Goal: Task Accomplishment & Management: Complete application form

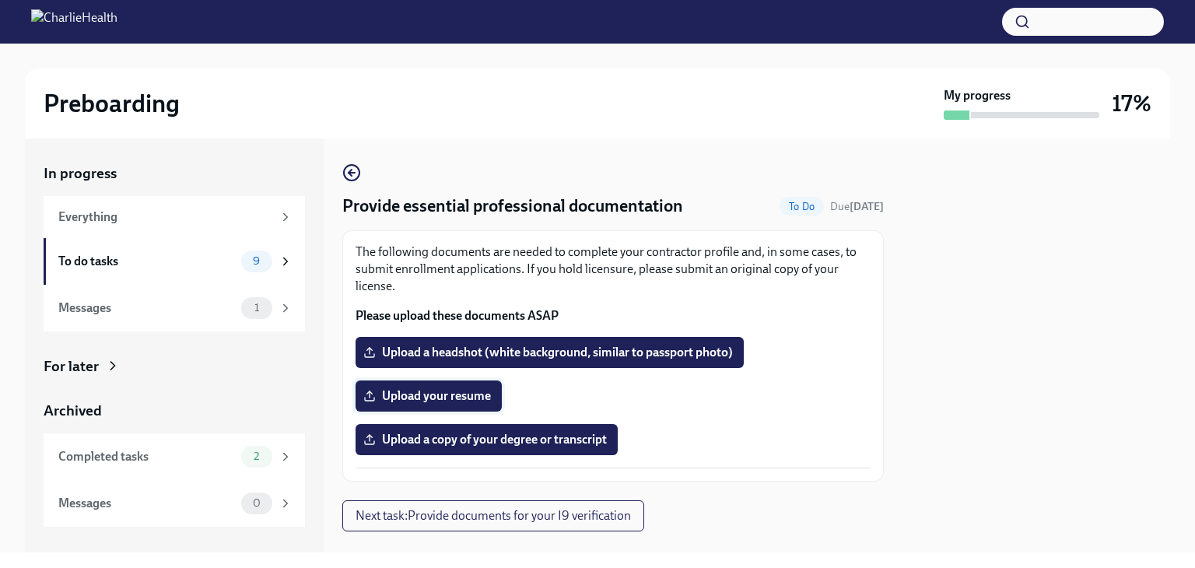
click at [470, 396] on span "Upload your resume" at bounding box center [428, 396] width 124 height 16
click at [0, 0] on input "Upload your resume" at bounding box center [0, 0] width 0 height 0
click at [464, 346] on span "Upload a headshot (white background, similar to passport photo)" at bounding box center [549, 353] width 366 height 16
click at [0, 0] on input "Upload a headshot (white background, similar to passport photo)" at bounding box center [0, 0] width 0 height 0
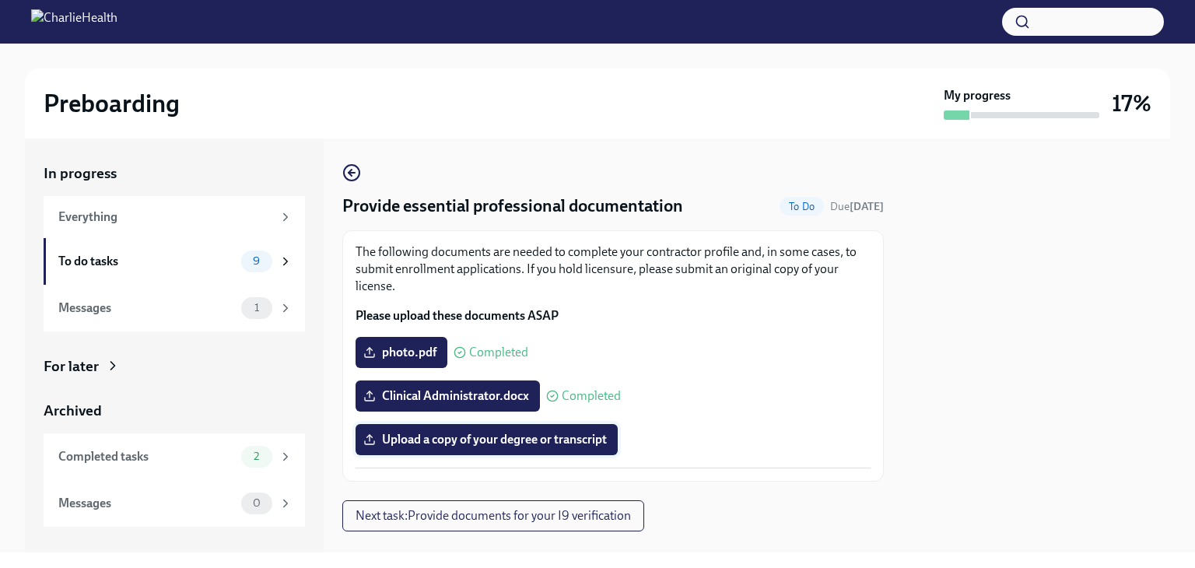
click at [535, 439] on span "Upload a copy of your degree or transcript" at bounding box center [486, 440] width 240 height 16
click at [0, 0] on input "Upload a copy of your degree or transcript" at bounding box center [0, 0] width 0 height 0
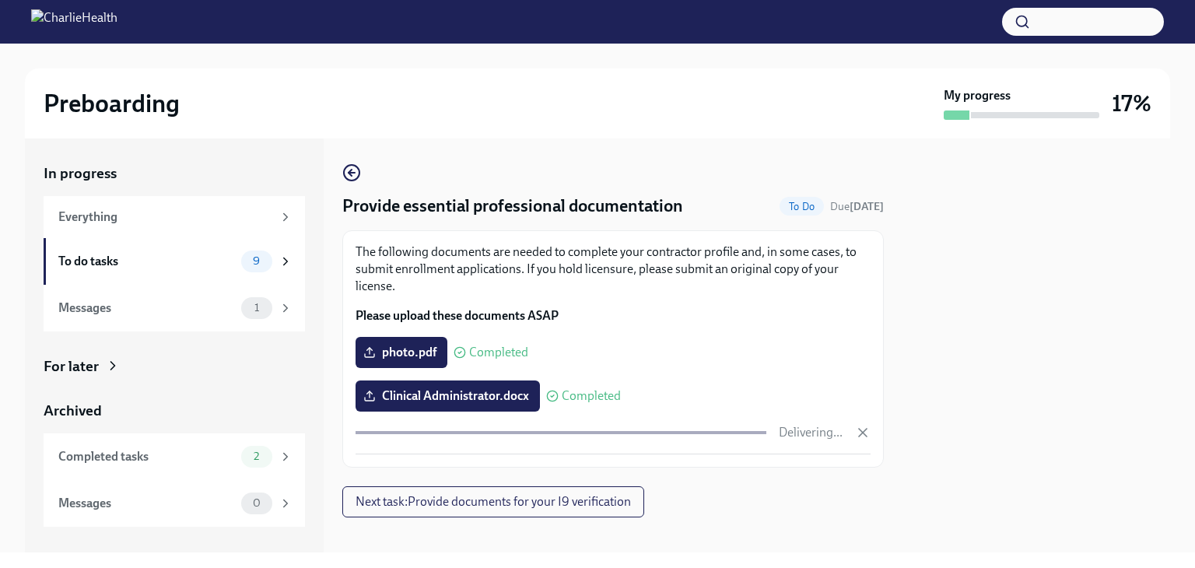
click at [853, 265] on p "The following documents are needed to complete your contractor profile and, in …" at bounding box center [613, 269] width 515 height 51
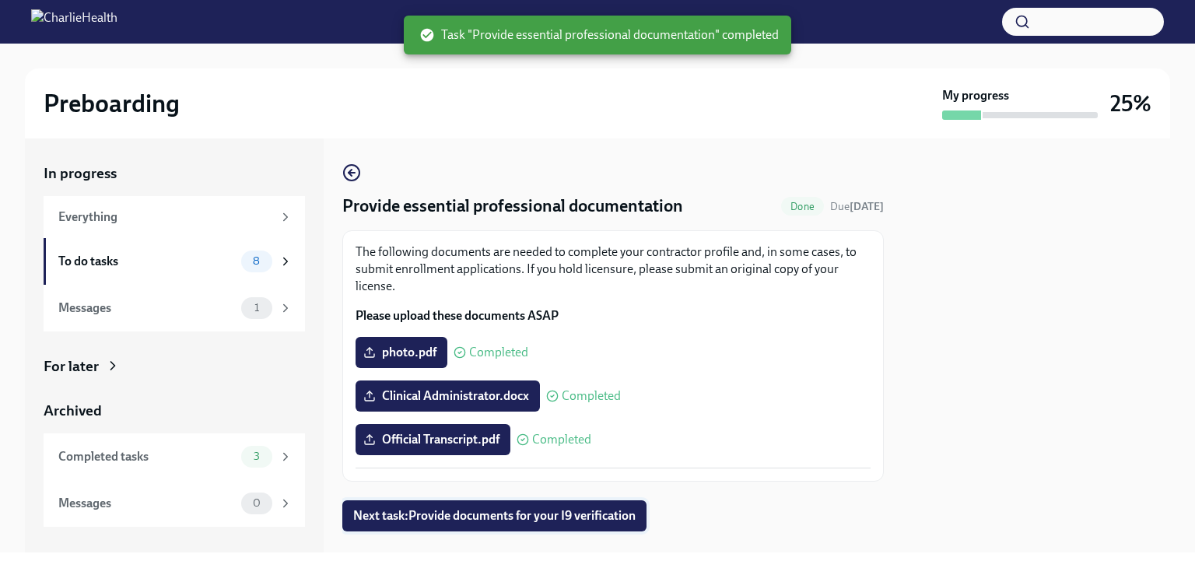
scroll to position [28, 0]
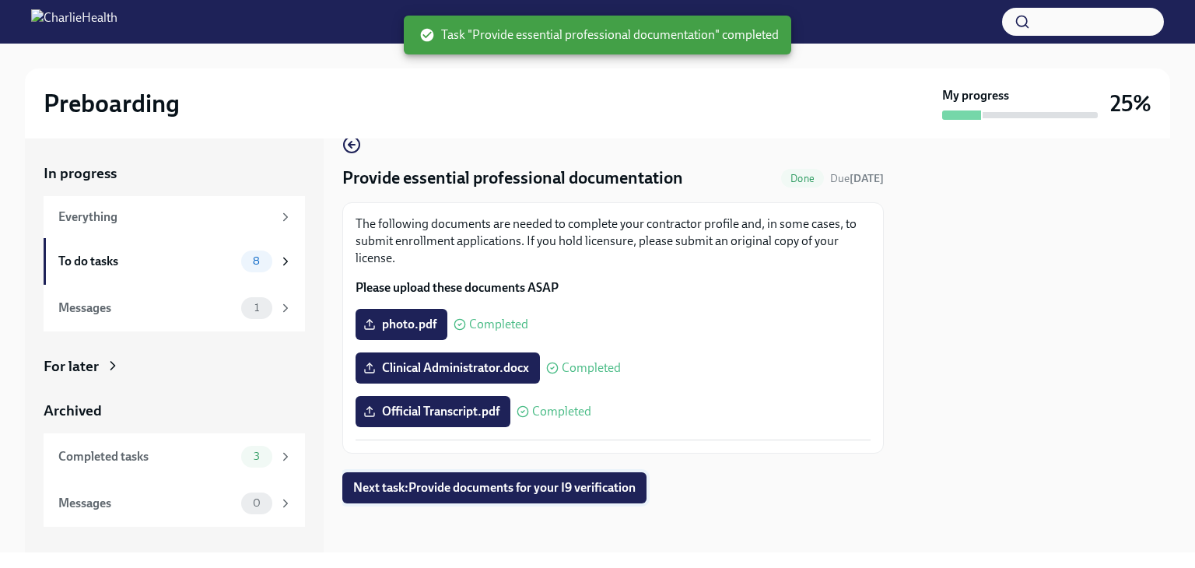
click at [573, 473] on button "Next task : Provide documents for your I9 verification" at bounding box center [494, 487] width 304 height 31
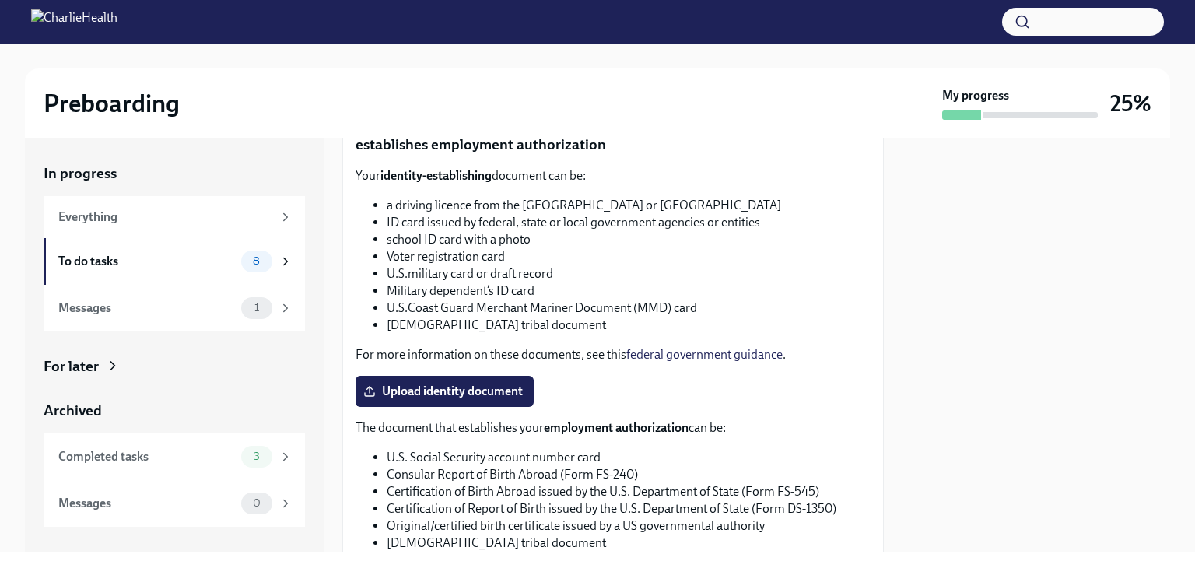
scroll to position [563, 0]
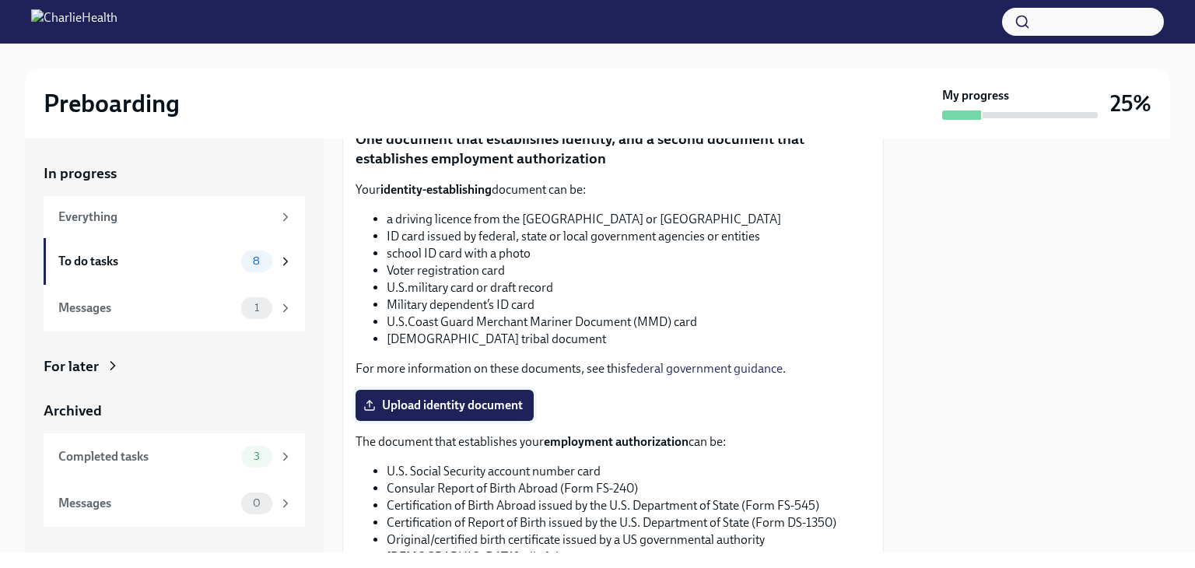
click at [498, 398] on span "Upload identity document" at bounding box center [444, 406] width 156 height 16
click at [0, 0] on input "Upload identity document" at bounding box center [0, 0] width 0 height 0
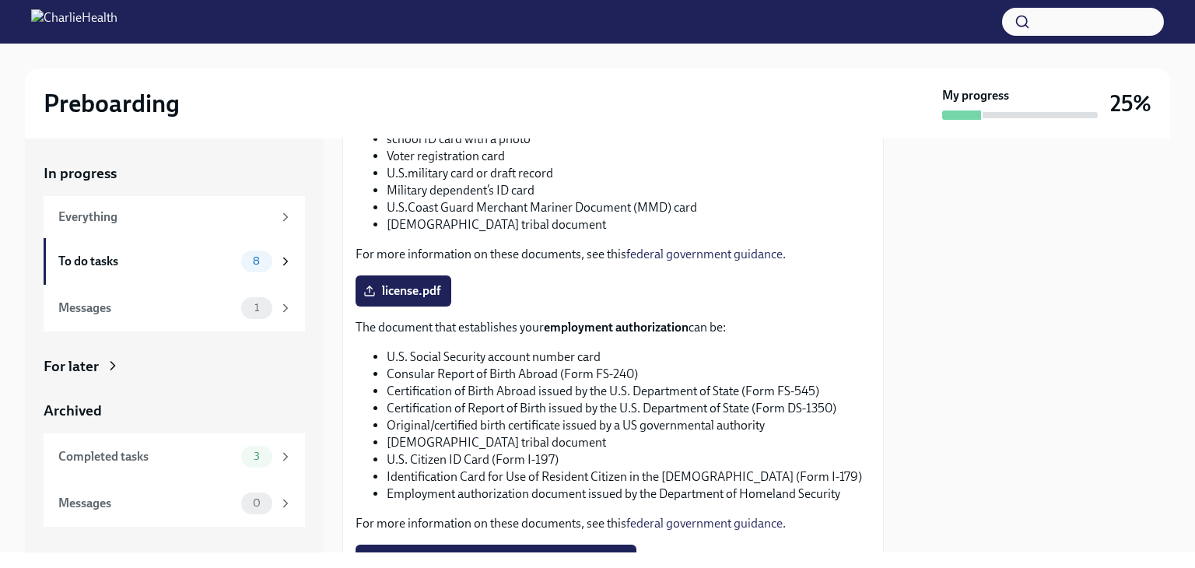
scroll to position [812, 0]
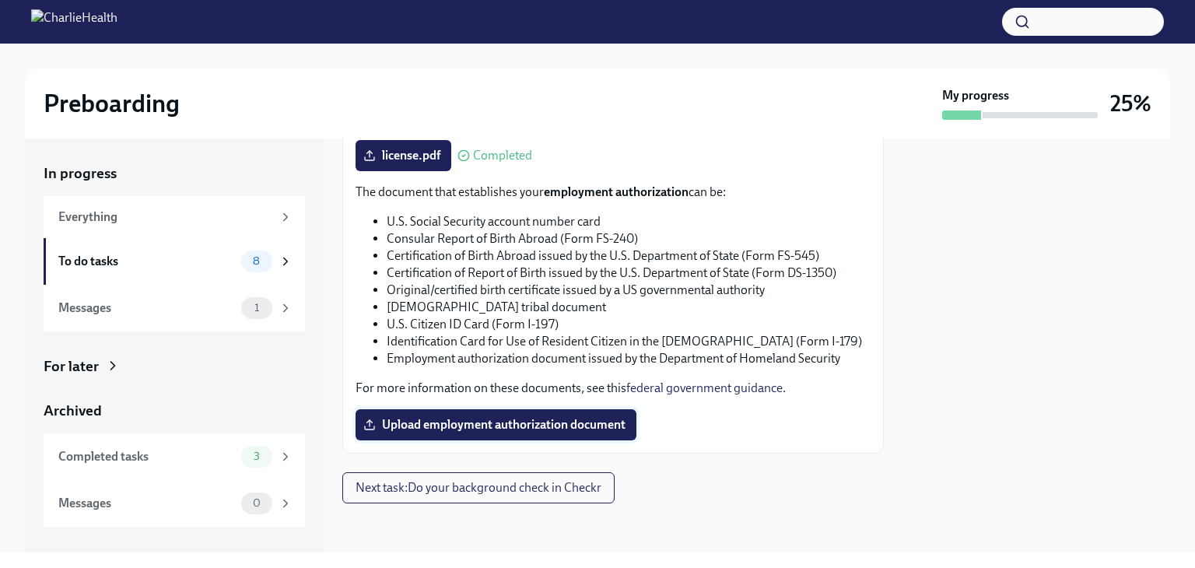
click at [459, 432] on span "Upload employment authorization document" at bounding box center [495, 425] width 259 height 16
click at [0, 0] on input "Upload employment authorization document" at bounding box center [0, 0] width 0 height 0
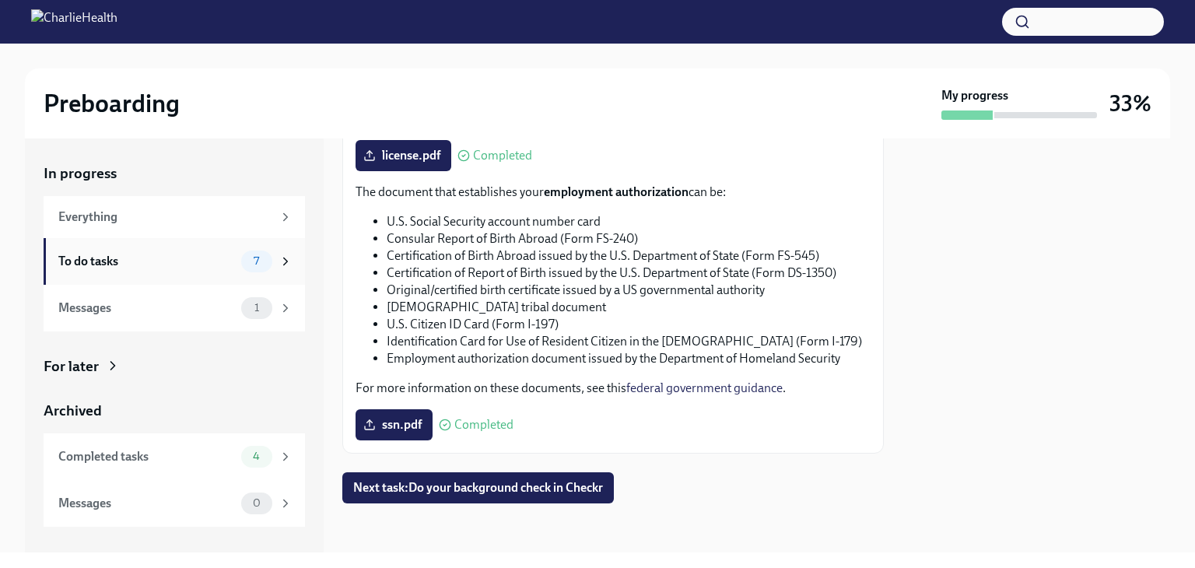
click at [159, 258] on div "To do tasks" at bounding box center [146, 261] width 177 height 17
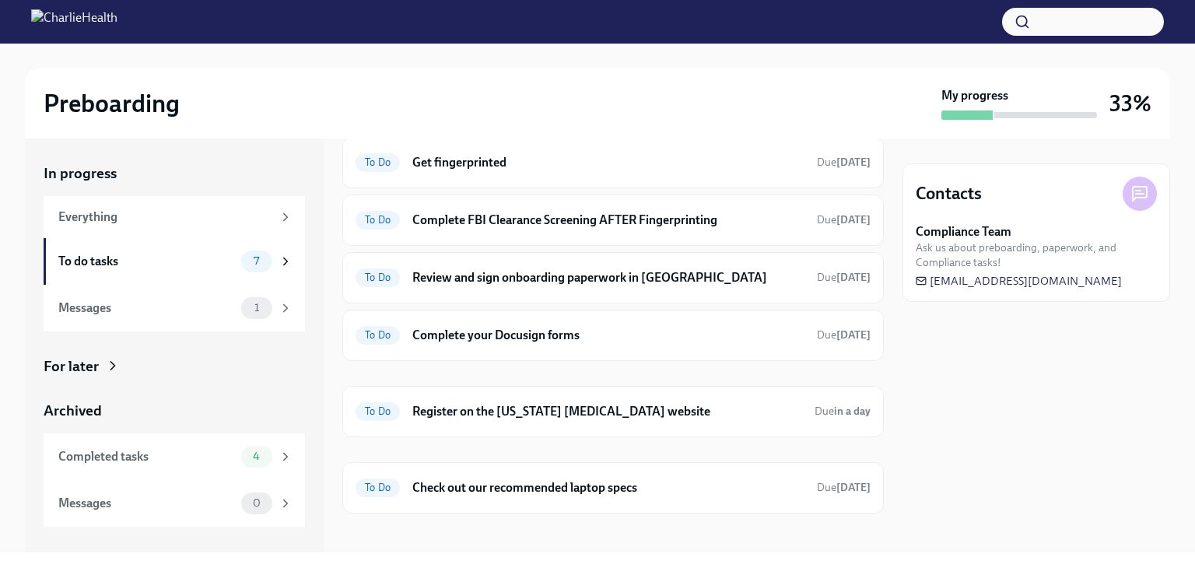
scroll to position [124, 0]
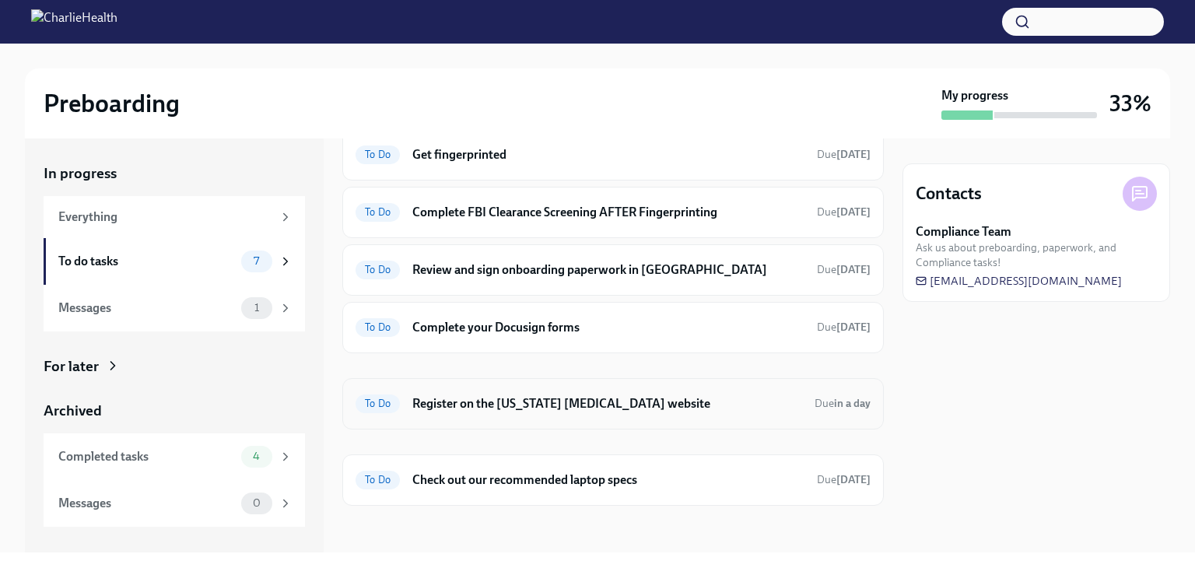
click at [672, 405] on h6 "Register on the [US_STATE] [MEDICAL_DATA] website" at bounding box center [607, 403] width 390 height 17
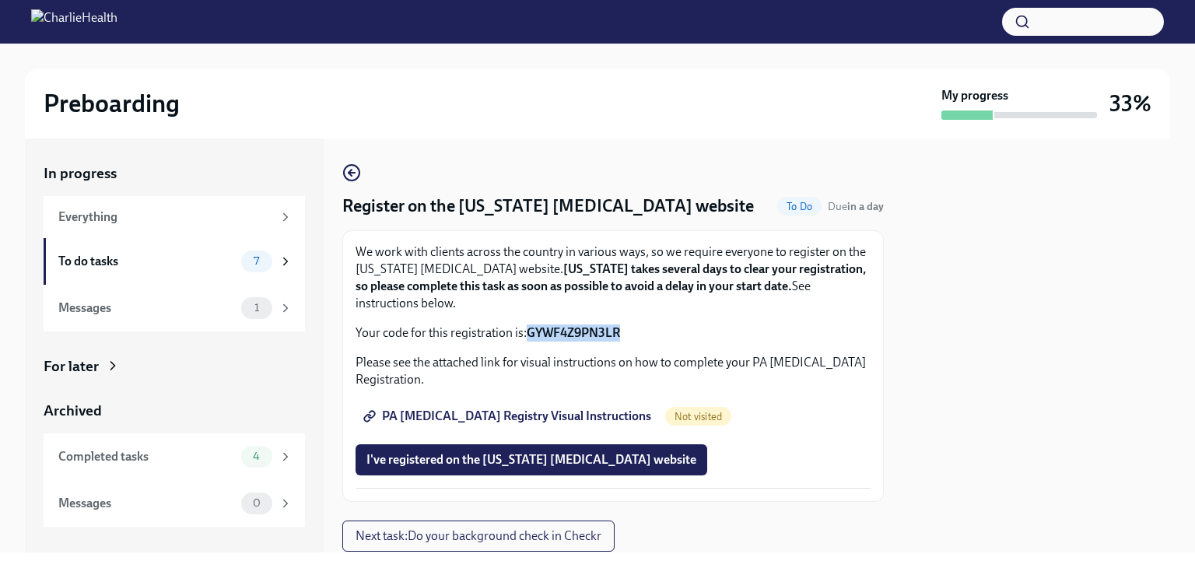
drag, startPoint x: 626, startPoint y: 328, endPoint x: 531, endPoint y: 330, distance: 95.7
click at [531, 330] on p "Your code for this registration is: GYWF4Z9PN3LR" at bounding box center [613, 332] width 515 height 17
copy strong "GYWF4Z9PN3LR"
click at [515, 416] on span "PA Child Abuse Registry Visual Instructions" at bounding box center [508, 417] width 285 height 16
copy strong "GYWF4Z9PN3LR"
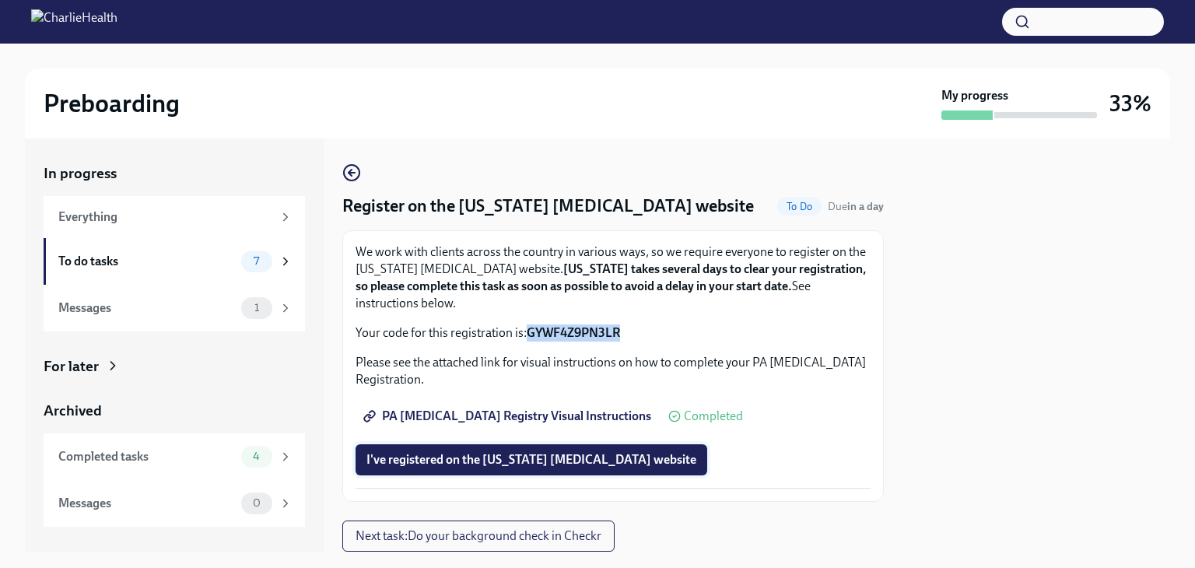
click at [565, 464] on span "I've registered on the Pennsylvania Child Abuse website" at bounding box center [531, 460] width 330 height 16
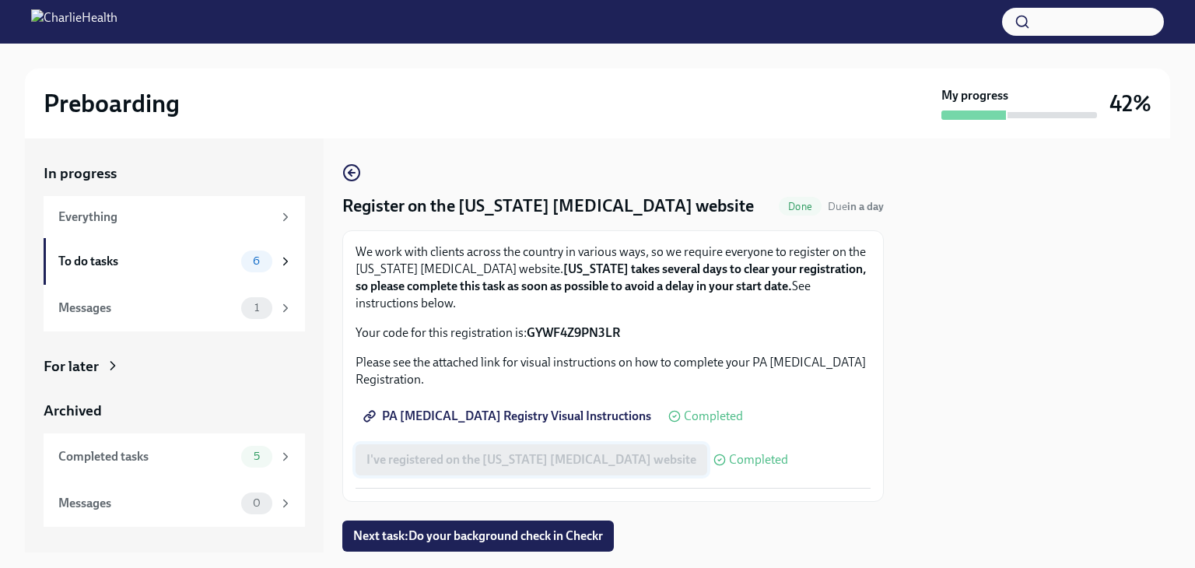
click at [565, 464] on div "I've registered on the Pennsylvania Child Abuse website Completed" at bounding box center [572, 459] width 433 height 31
click at [191, 263] on div "To do tasks" at bounding box center [146, 261] width 177 height 17
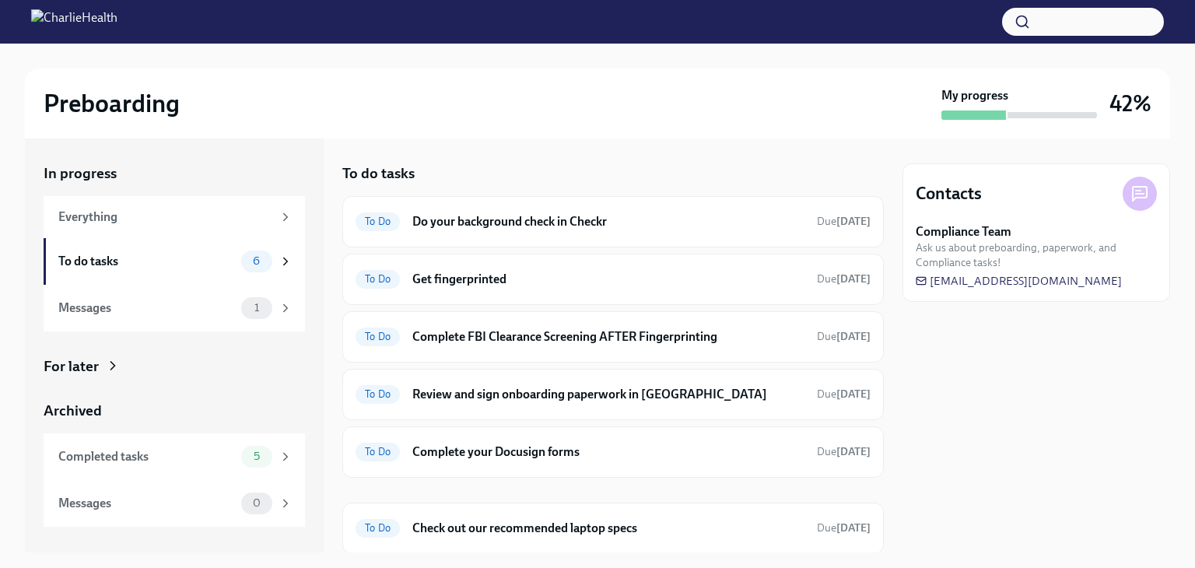
scroll to position [49, 0]
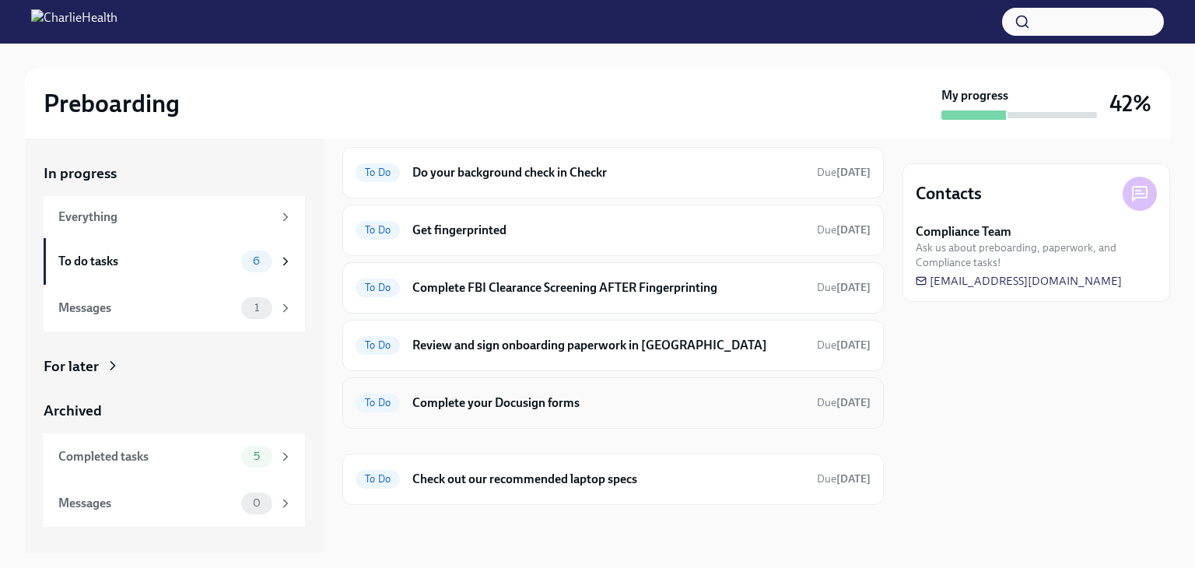
click at [647, 398] on h6 "Complete your Docusign forms" at bounding box center [608, 403] width 392 height 17
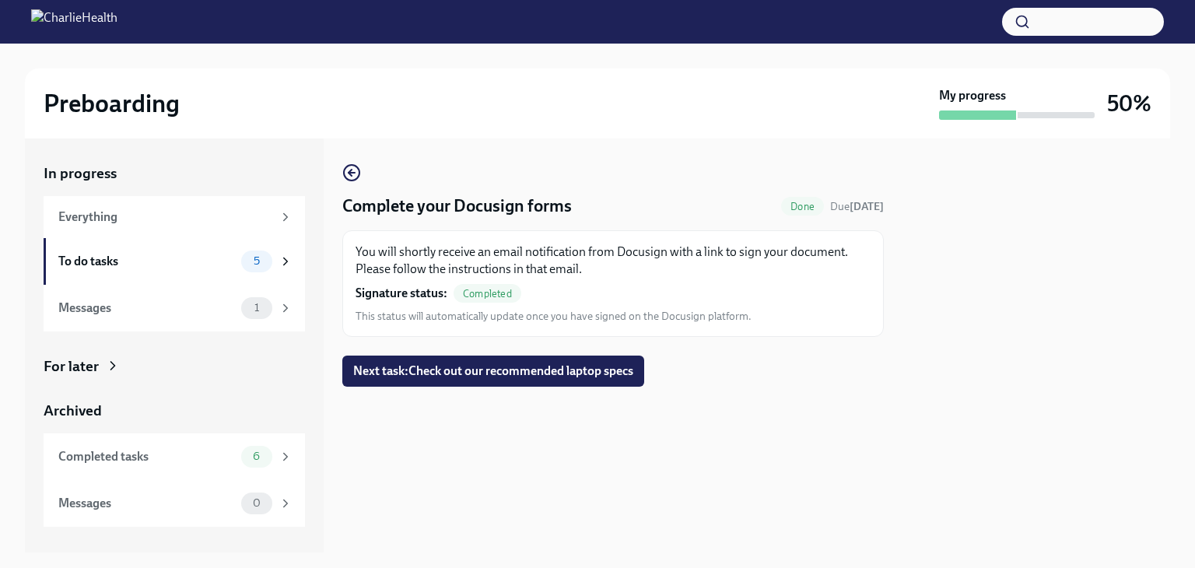
click at [203, 289] on div "Messages 1" at bounding box center [174, 308] width 261 height 47
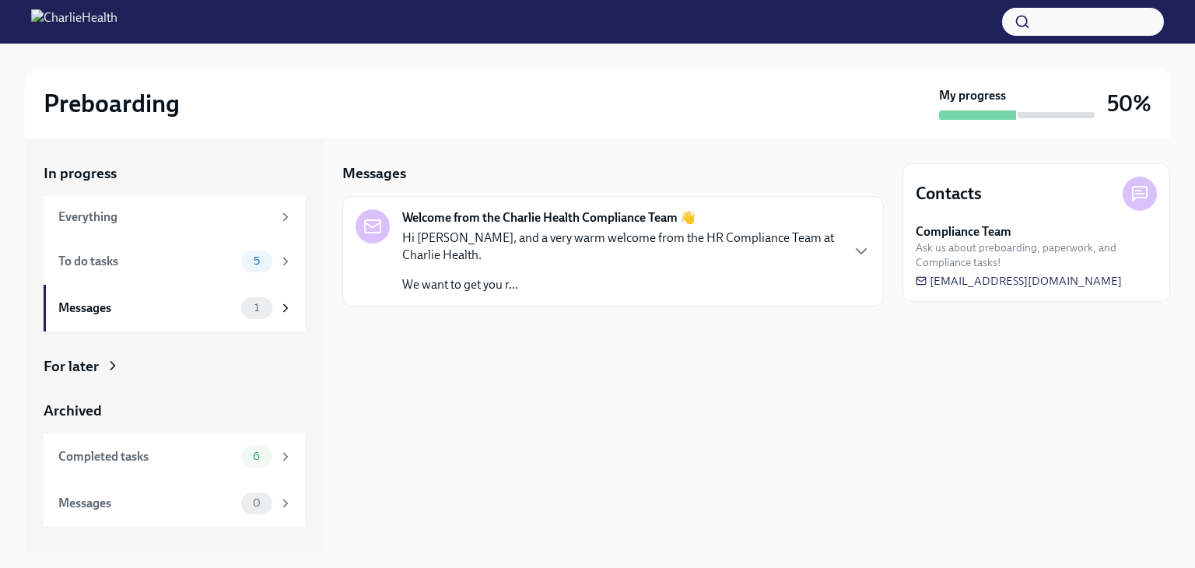
click at [196, 317] on div "Messages 1" at bounding box center [175, 308] width 234 height 22
click at [855, 244] on icon "button" at bounding box center [861, 251] width 19 height 19
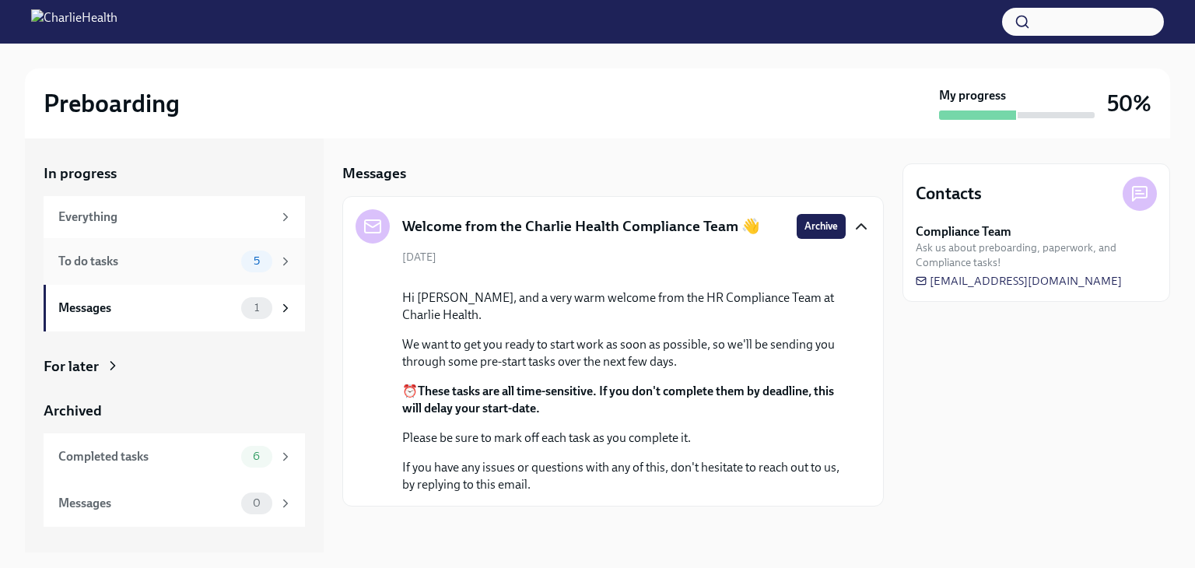
click at [196, 269] on div "To do tasks" at bounding box center [146, 261] width 177 height 17
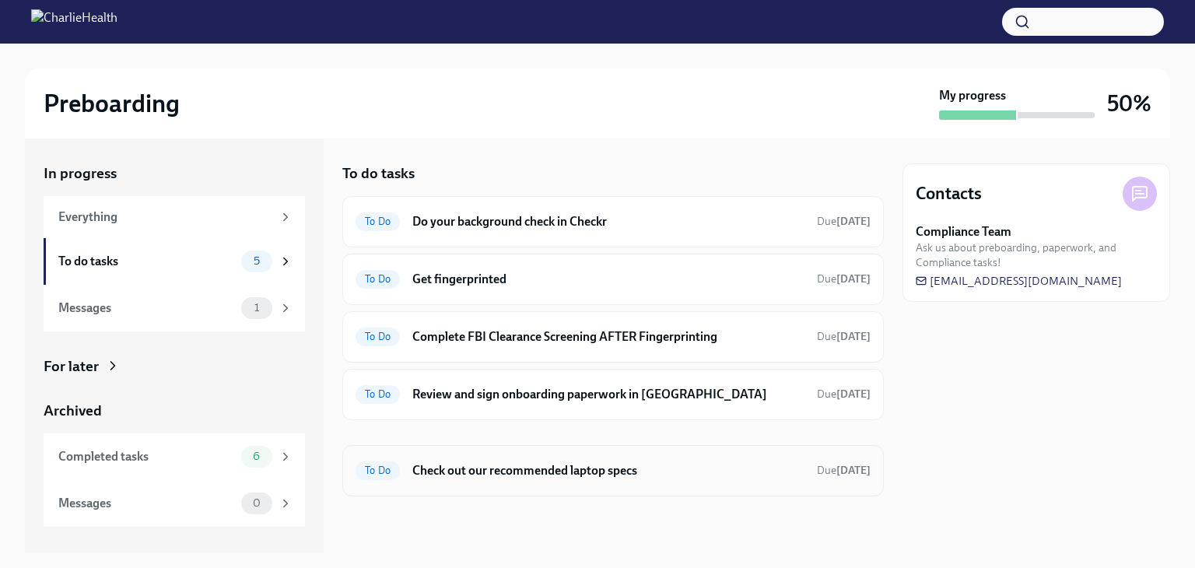
click at [550, 463] on h6 "Check out our recommended laptop specs" at bounding box center [608, 470] width 392 height 17
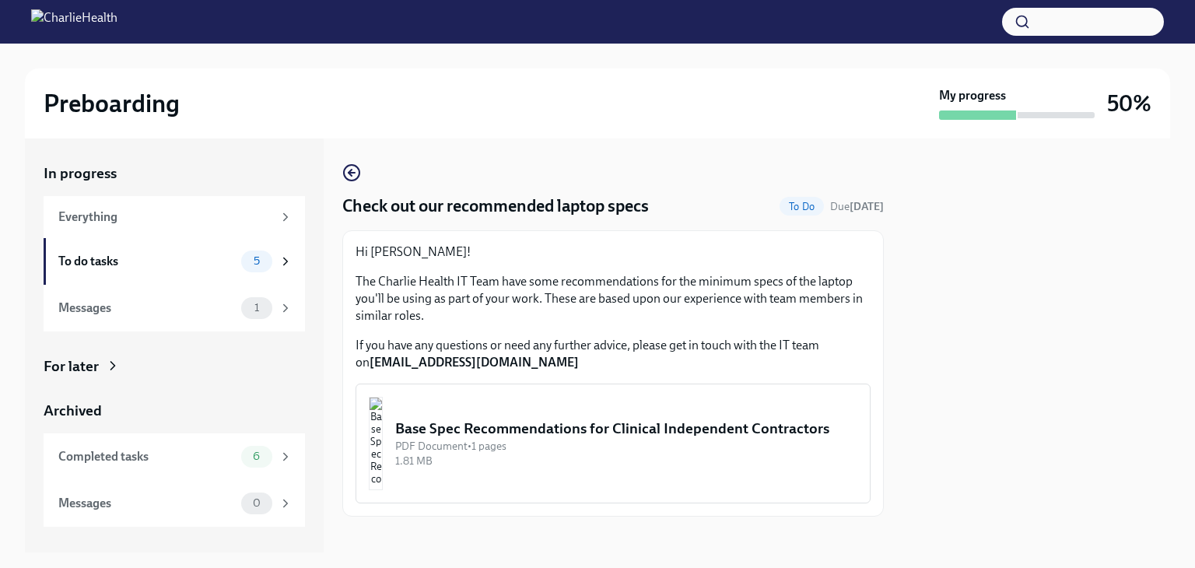
click at [383, 439] on img "button" at bounding box center [376, 443] width 14 height 93
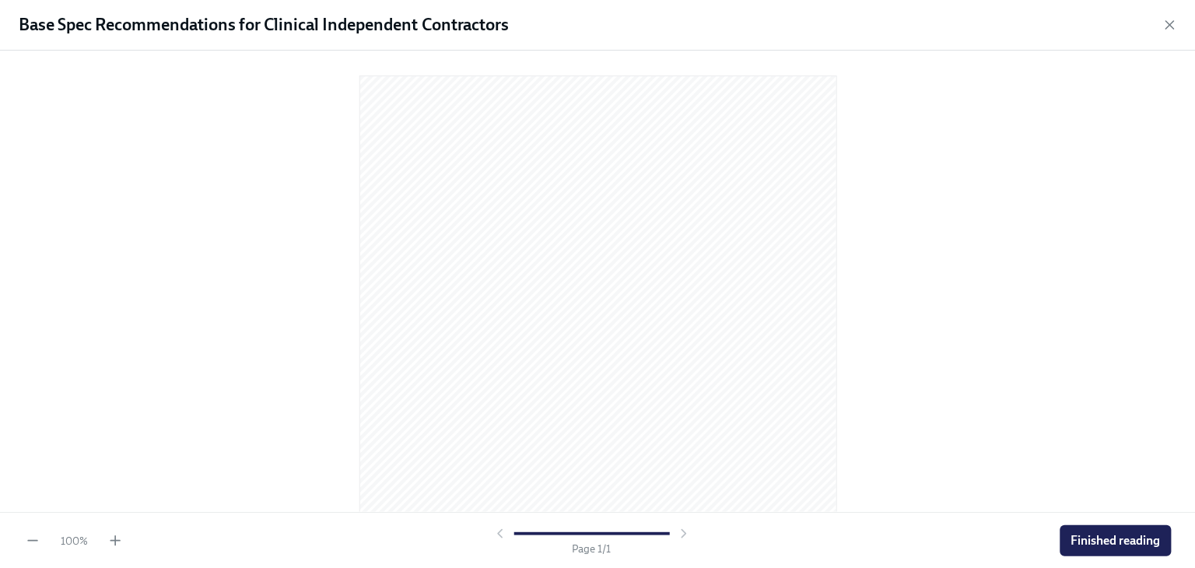
scroll to position [2, 0]
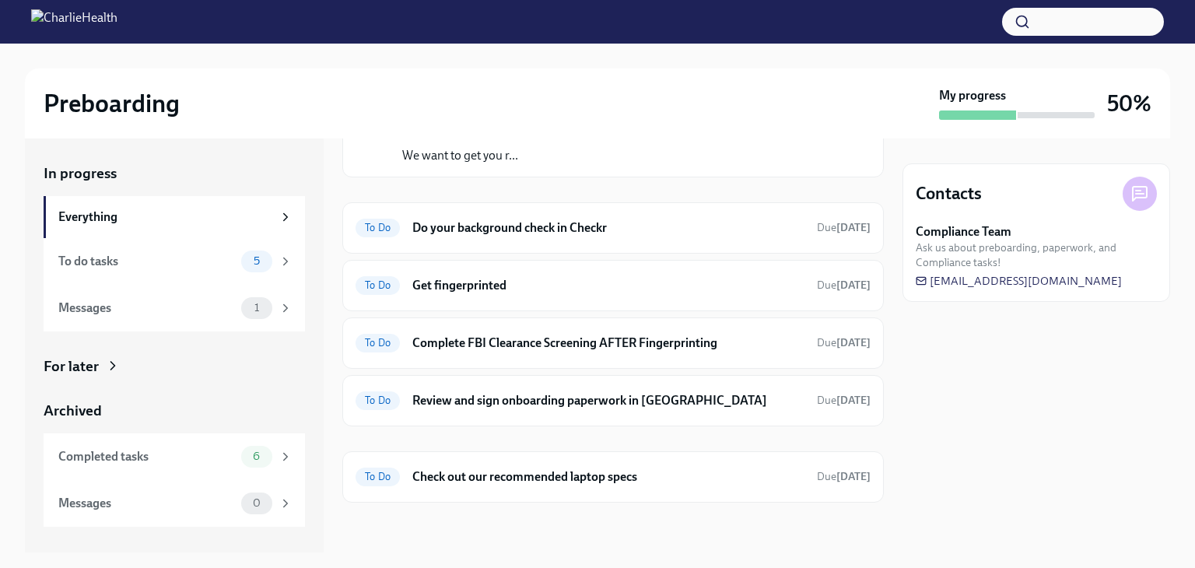
scroll to position [127, 0]
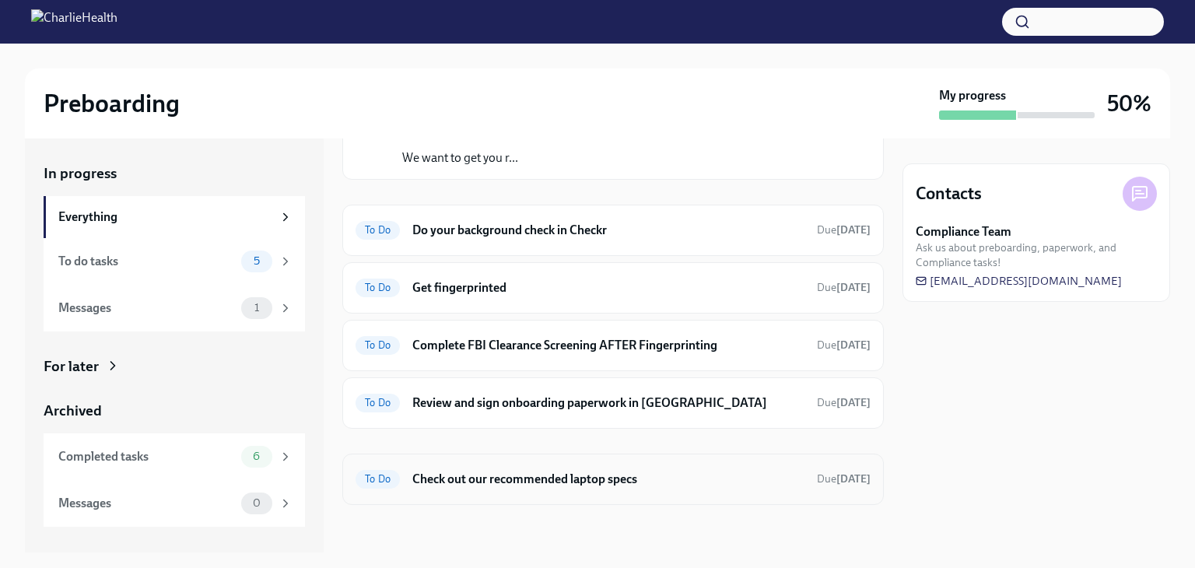
click at [408, 475] on div "To Do Check out our recommended laptop specs Due [DATE]" at bounding box center [613, 479] width 515 height 25
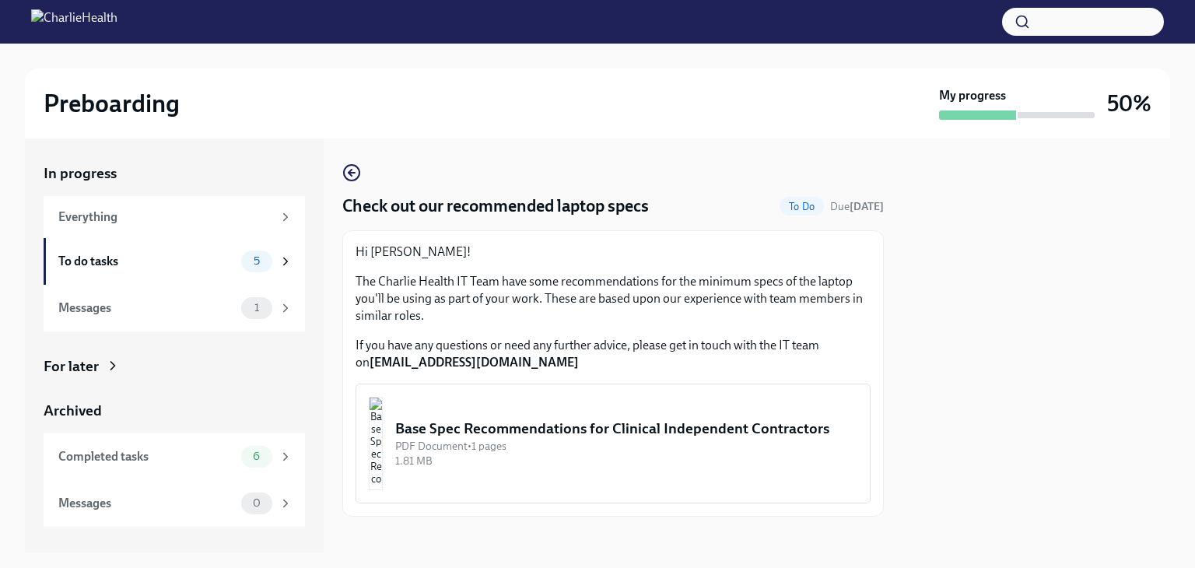
scroll to position [13, 0]
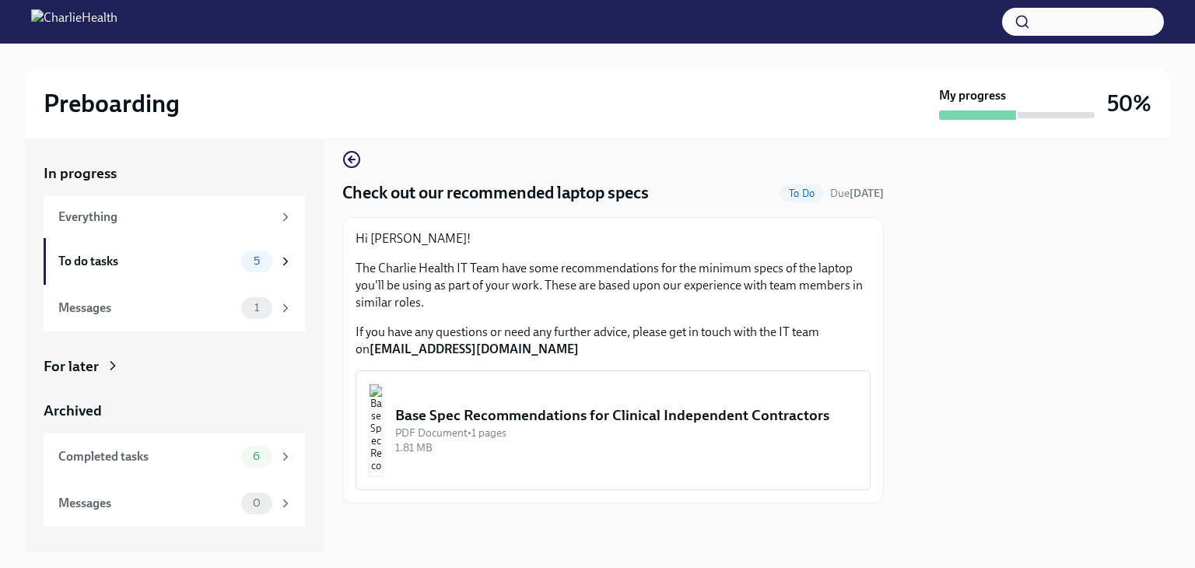
click at [786, 197] on span "To Do" at bounding box center [802, 194] width 44 height 12
click at [192, 258] on div "To do tasks" at bounding box center [146, 261] width 177 height 17
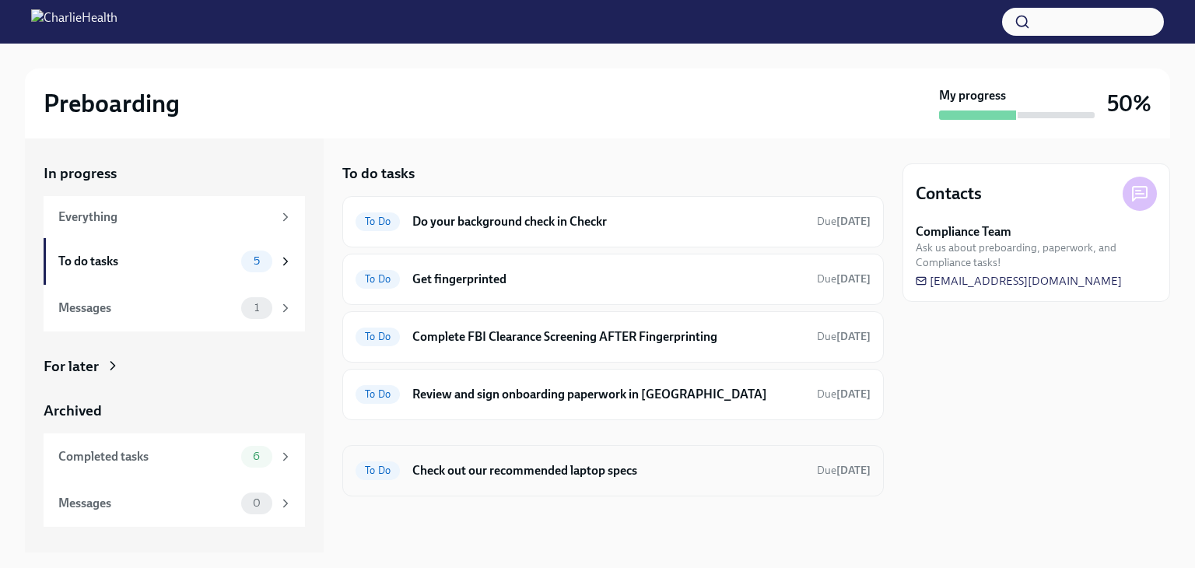
click at [382, 465] on span "To Do" at bounding box center [378, 471] width 44 height 12
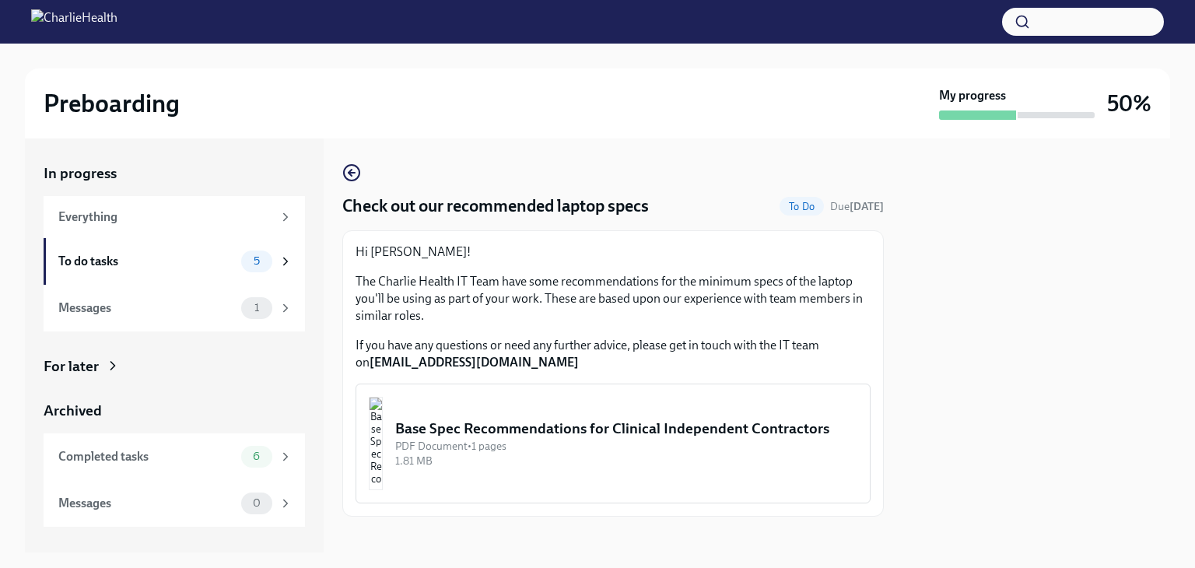
click at [382, 465] on img "button" at bounding box center [376, 443] width 14 height 93
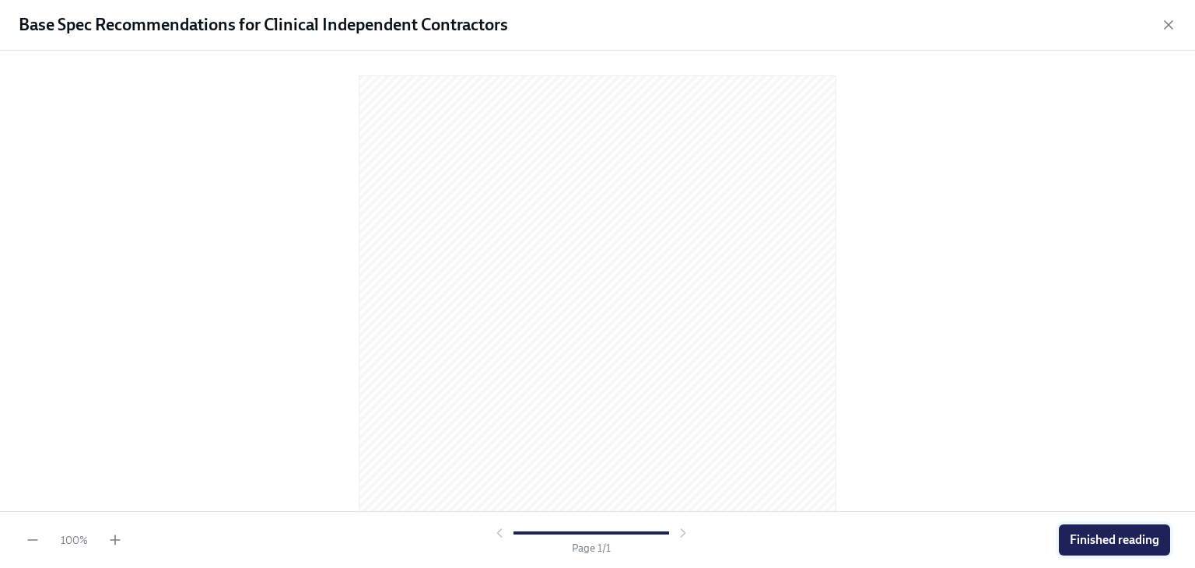
click at [1144, 549] on button "Finished reading" at bounding box center [1114, 539] width 111 height 31
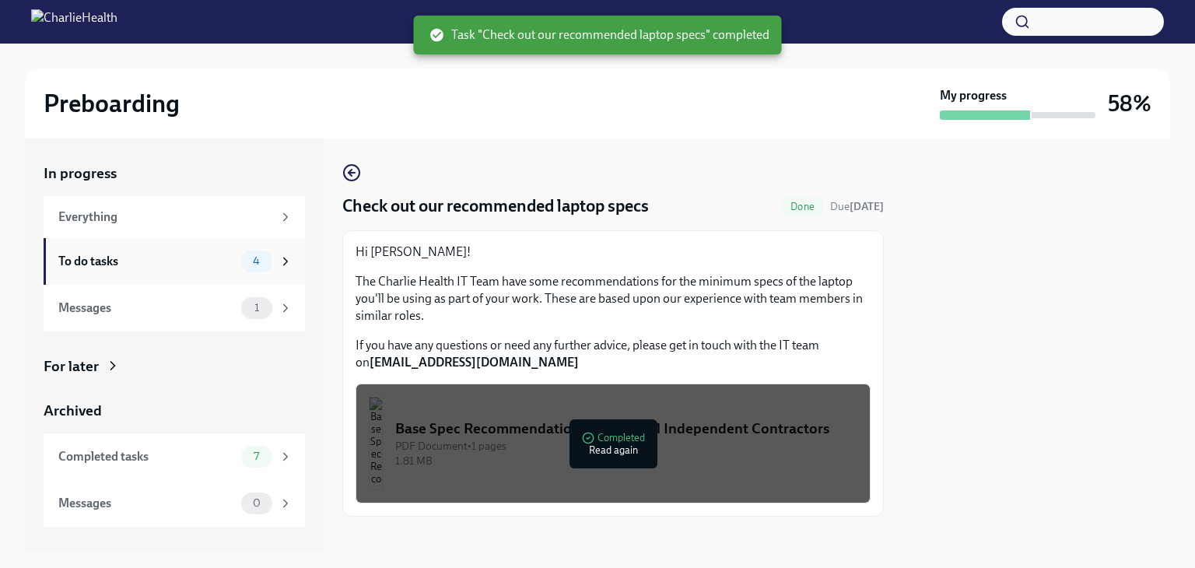
click at [92, 264] on div "To do tasks" at bounding box center [146, 261] width 177 height 17
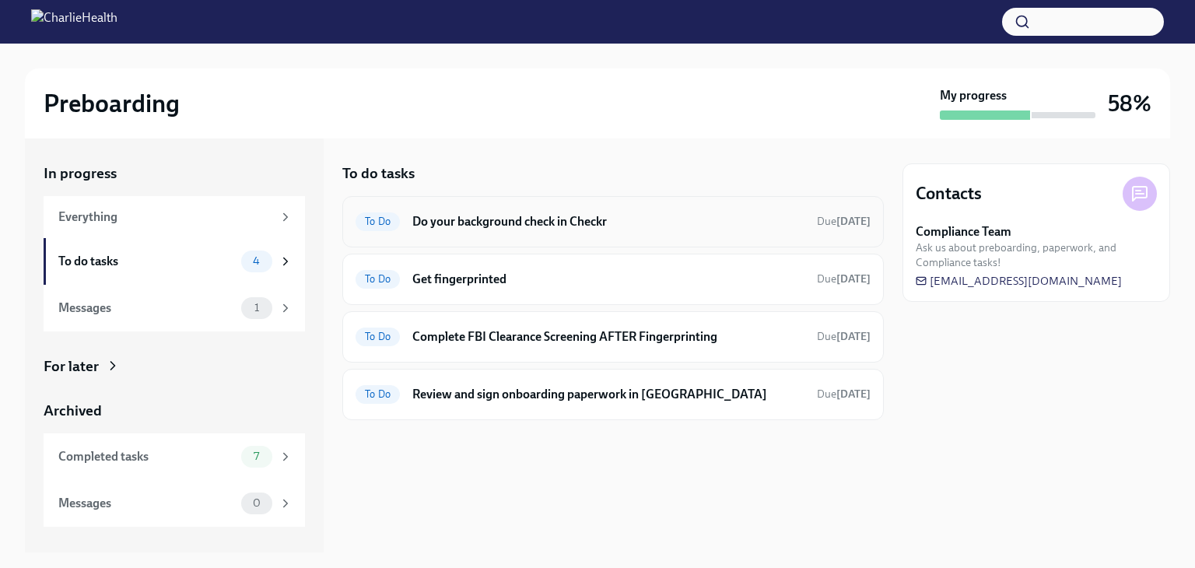
click at [622, 216] on h6 "Do your background check in Checkr" at bounding box center [608, 221] width 392 height 17
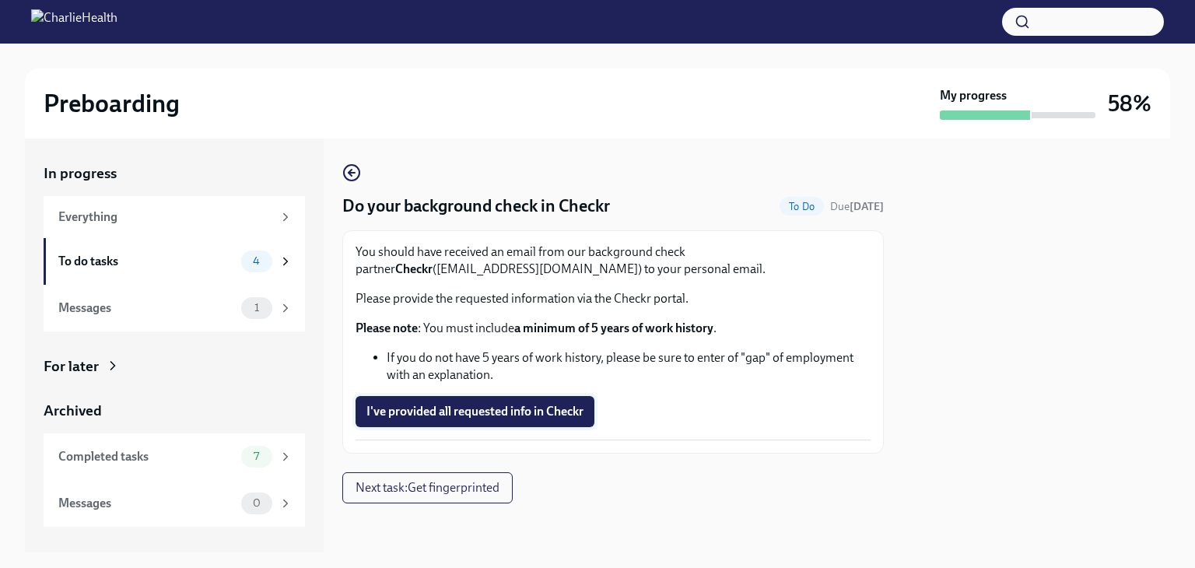
click at [558, 414] on span "I've provided all requested info in Checkr" at bounding box center [474, 412] width 217 height 16
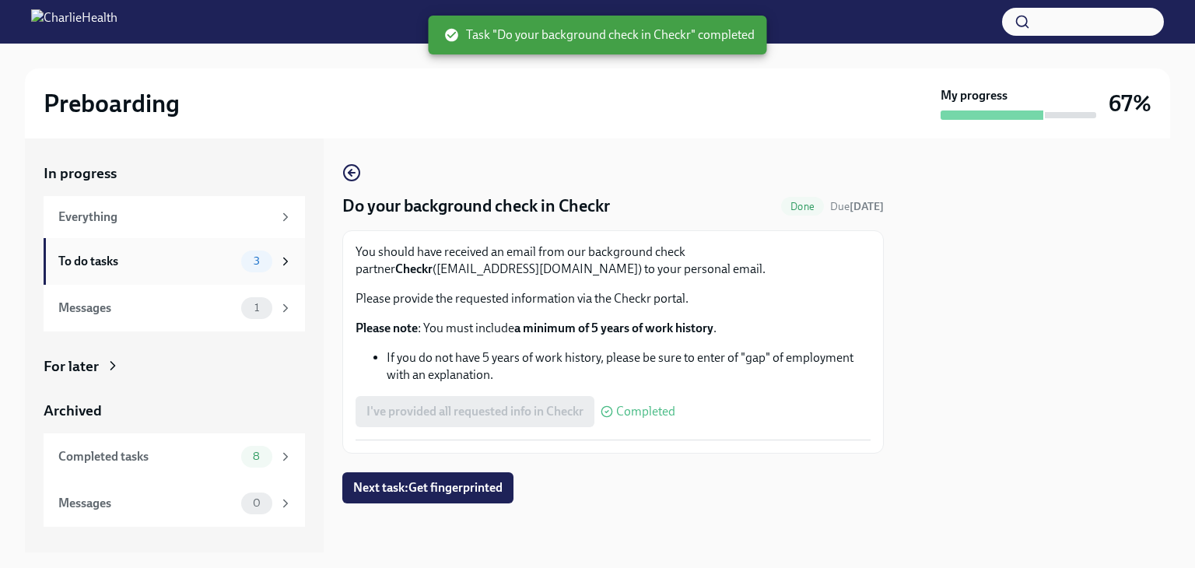
click at [190, 268] on div "To do tasks" at bounding box center [146, 261] width 177 height 17
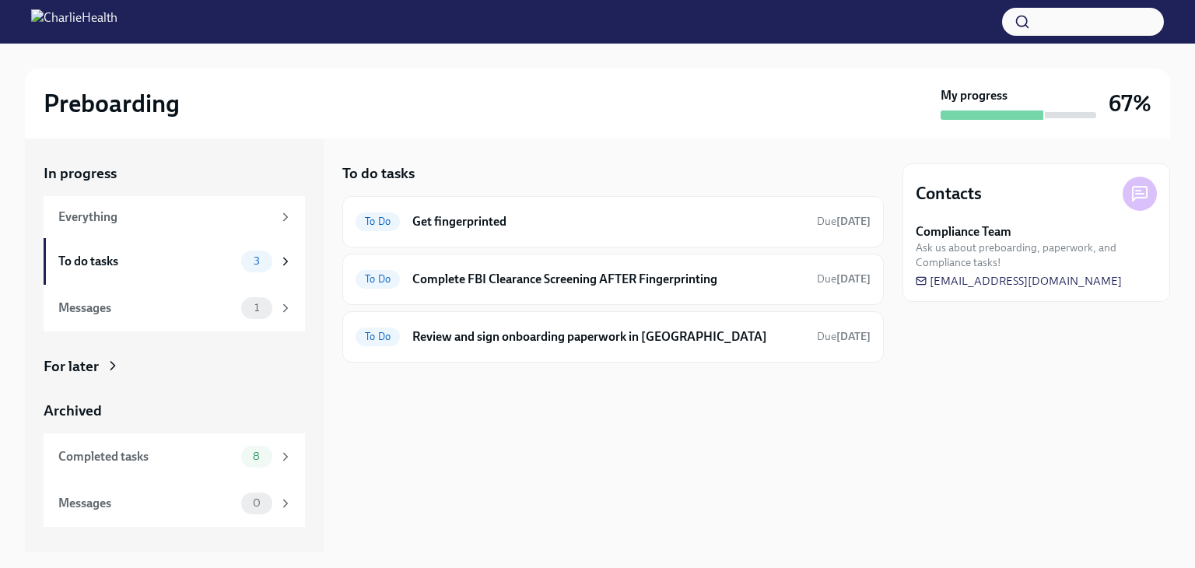
click at [617, 216] on h6 "Get fingerprinted" at bounding box center [608, 221] width 392 height 17
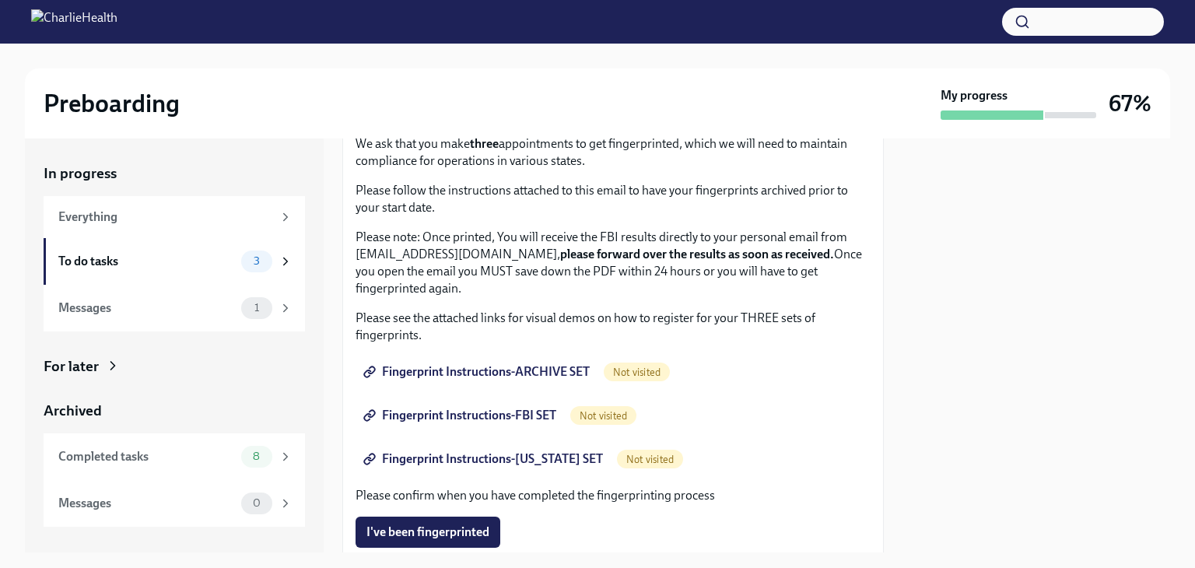
scroll to position [89, 0]
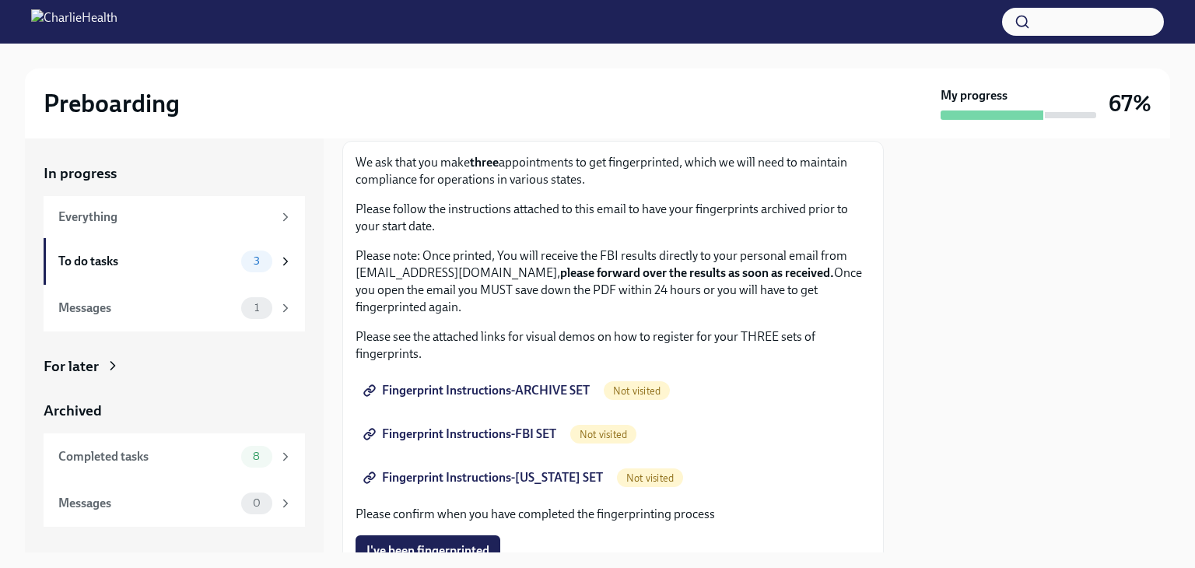
click at [651, 395] on span "Not visited" at bounding box center [637, 391] width 66 height 12
click at [560, 400] on link "Fingerprint Instructions-ARCHIVE SET" at bounding box center [478, 390] width 245 height 31
click at [538, 444] on link "Fingerprint Instructions-FBI SET" at bounding box center [462, 434] width 212 height 31
click at [504, 485] on span "Fingerprint Instructions-[US_STATE] SET" at bounding box center [484, 478] width 237 height 16
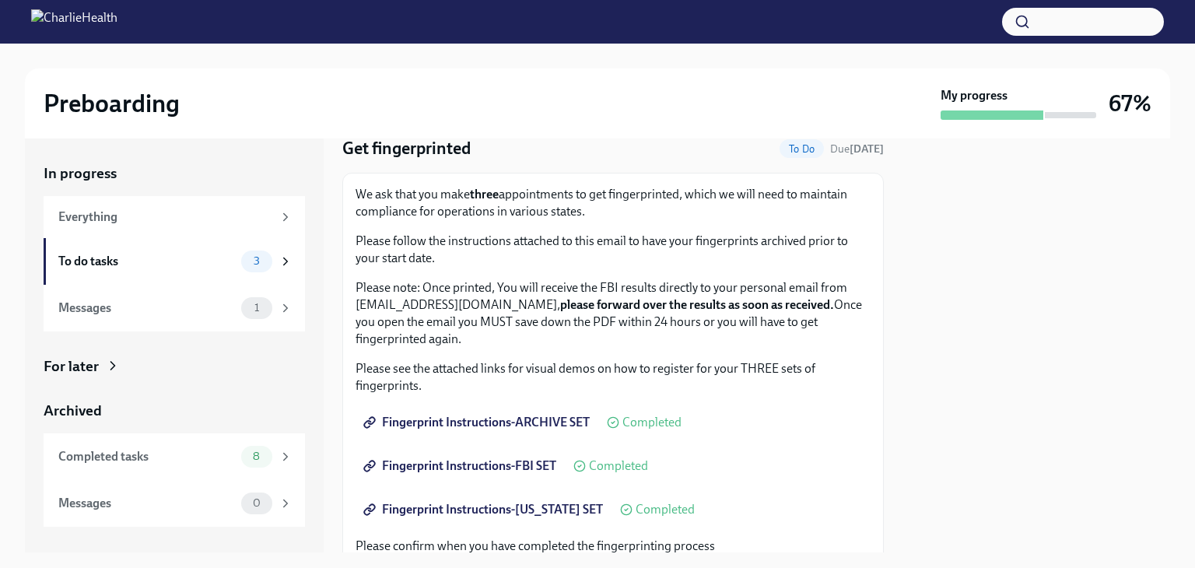
scroll to position [47, 0]
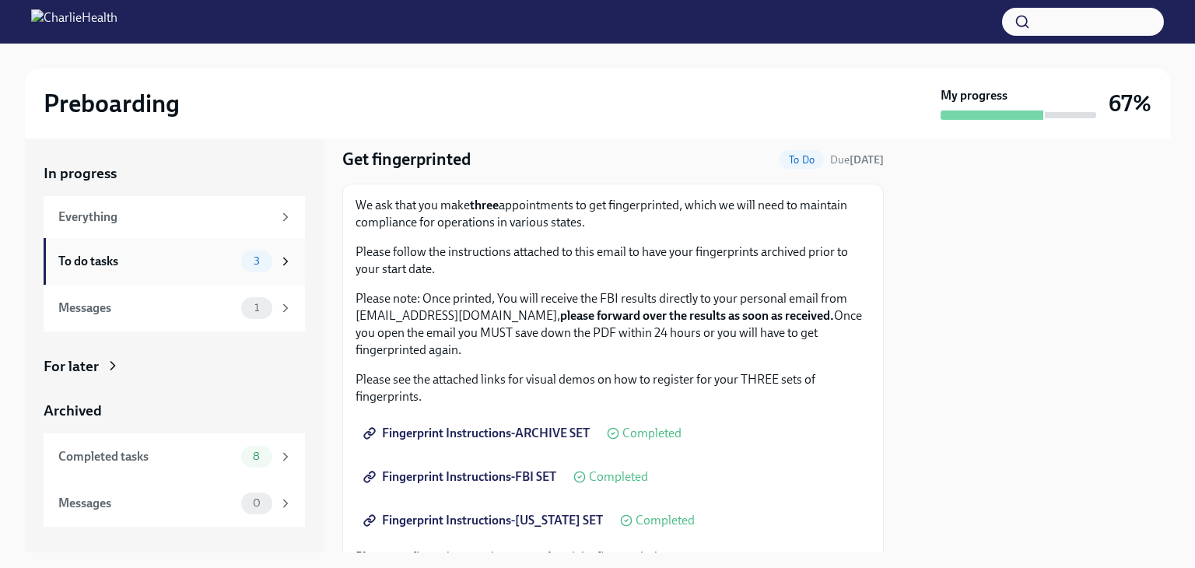
click at [75, 265] on div "To do tasks" at bounding box center [146, 261] width 177 height 17
